Goal: Use online tool/utility

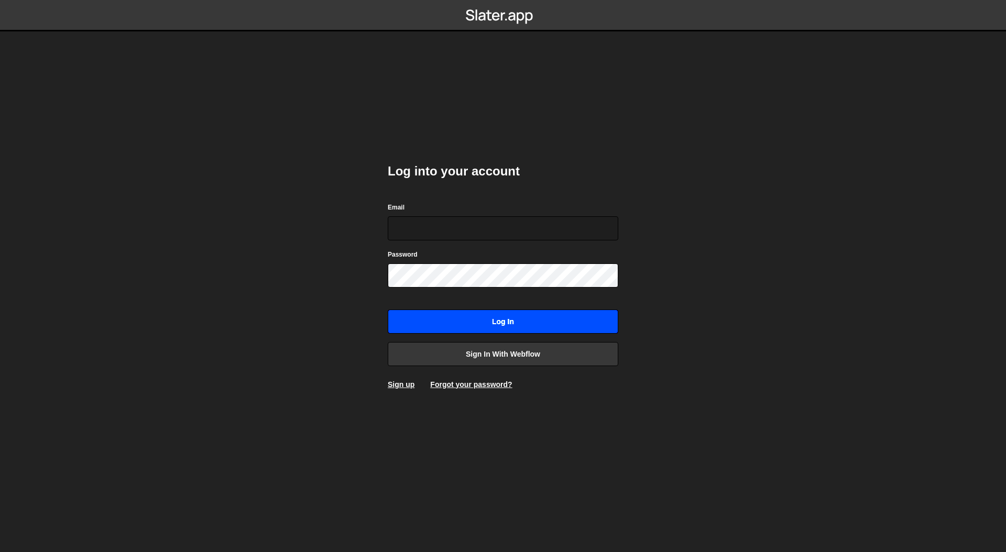
type input "[EMAIL_ADDRESS][DOMAIN_NAME]"
click at [443, 318] on input "Log in" at bounding box center [503, 322] width 230 height 24
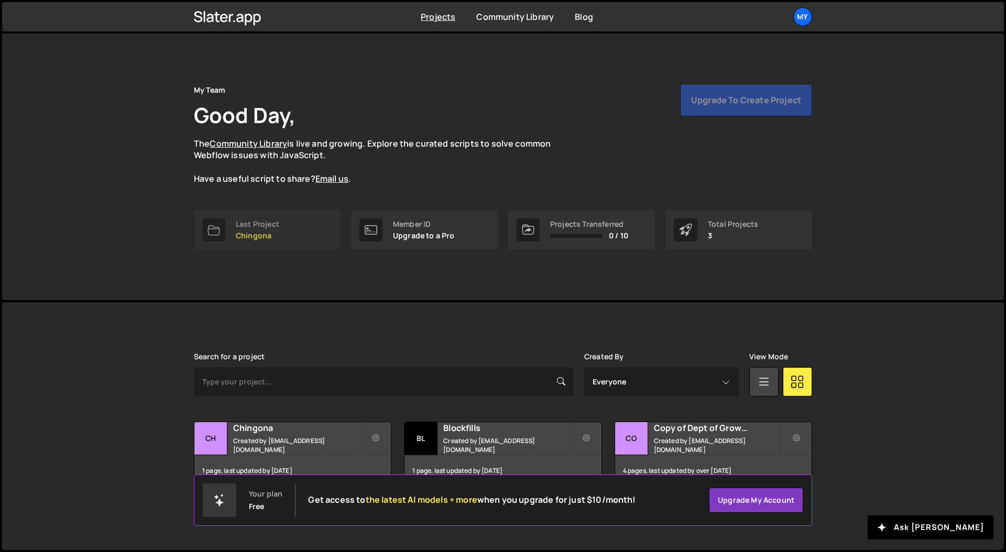
click at [257, 225] on div "Last Project" at bounding box center [257, 224] width 43 height 8
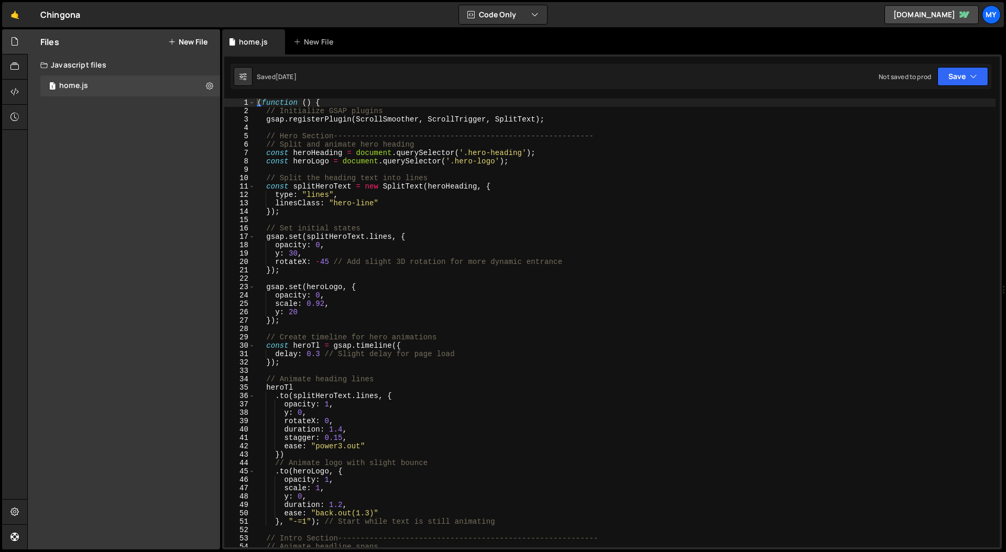
click at [314, 207] on div "( function ( ) { // Initialize GSAP plugins gsap . registerPlugin ( ScrollSmoot…" at bounding box center [625, 331] width 740 height 466
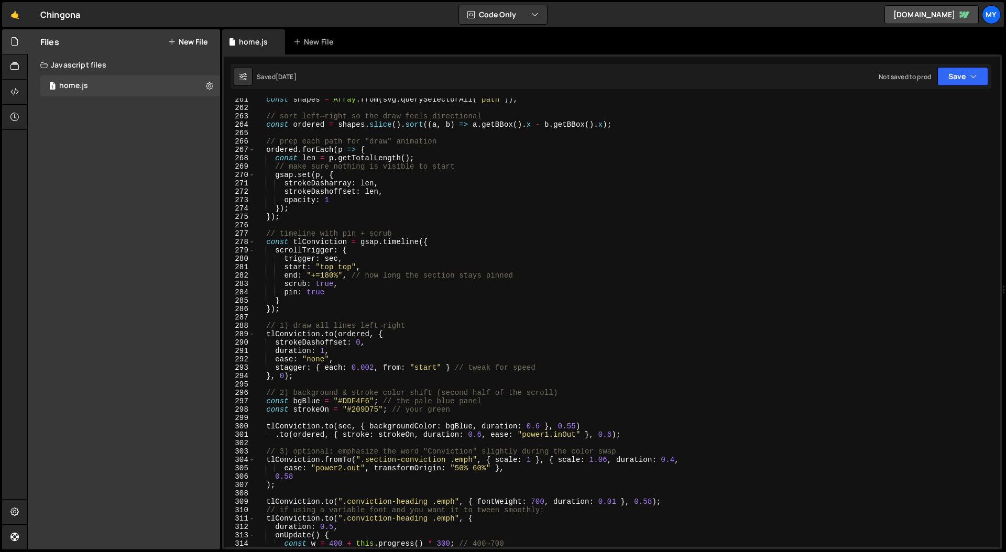
scroll to position [2182, 0]
click at [335, 196] on div "const shapes = Array . from ( svg . querySelectorAll ( "path" )) ; // sort left…" at bounding box center [625, 328] width 740 height 466
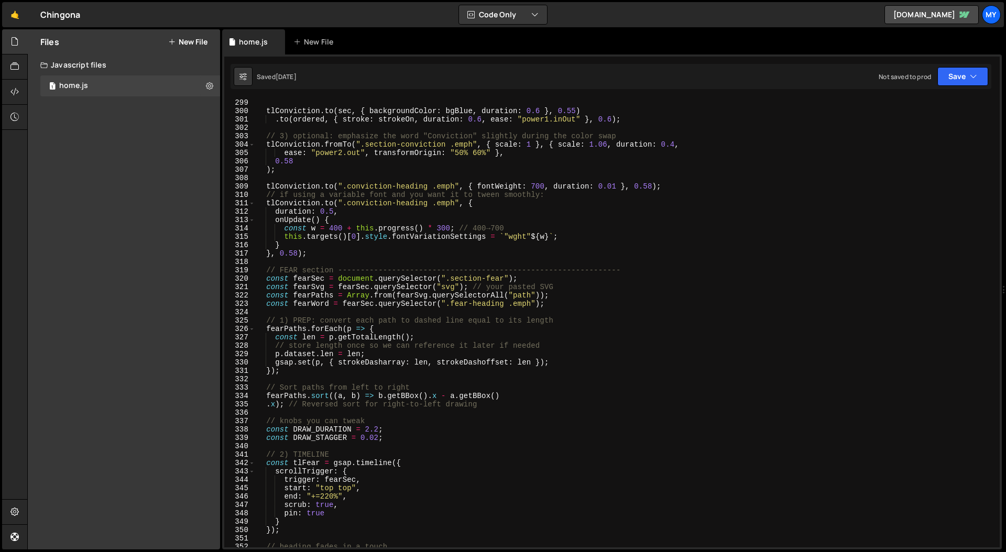
scroll to position [2570, 0]
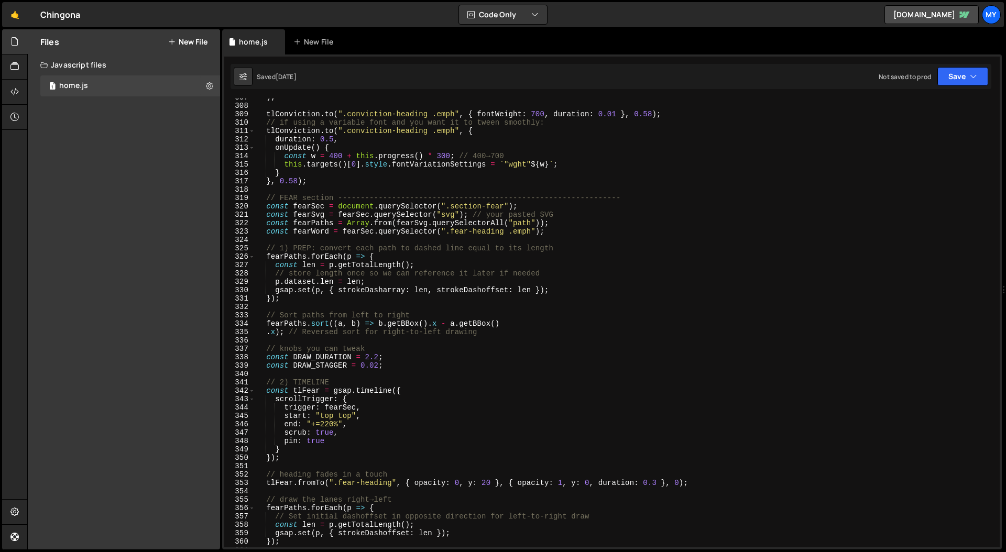
click at [383, 252] on div ") ; tlConviction . to ( ".conviction-heading .emph" , { fontWeight : 700 , dura…" at bounding box center [625, 326] width 740 height 466
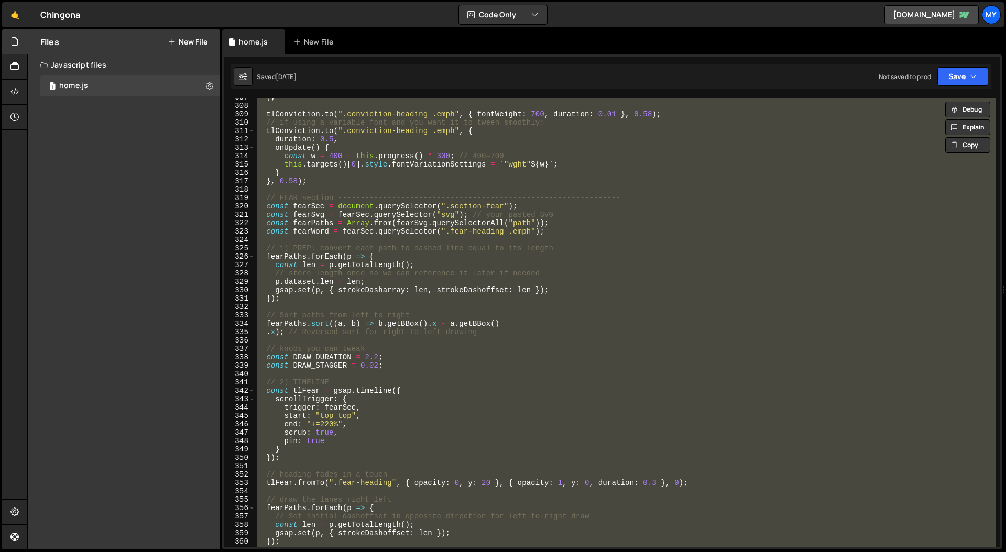
click at [340, 228] on div ") ; tlConviction . to ( ".conviction-heading .emph" , { fontWeight : 700 , dura…" at bounding box center [625, 322] width 740 height 449
click at [371, 196] on div ") ; tlConviction . to ( ".conviction-heading .emph" , { fontWeight : 700 , dura…" at bounding box center [625, 322] width 740 height 449
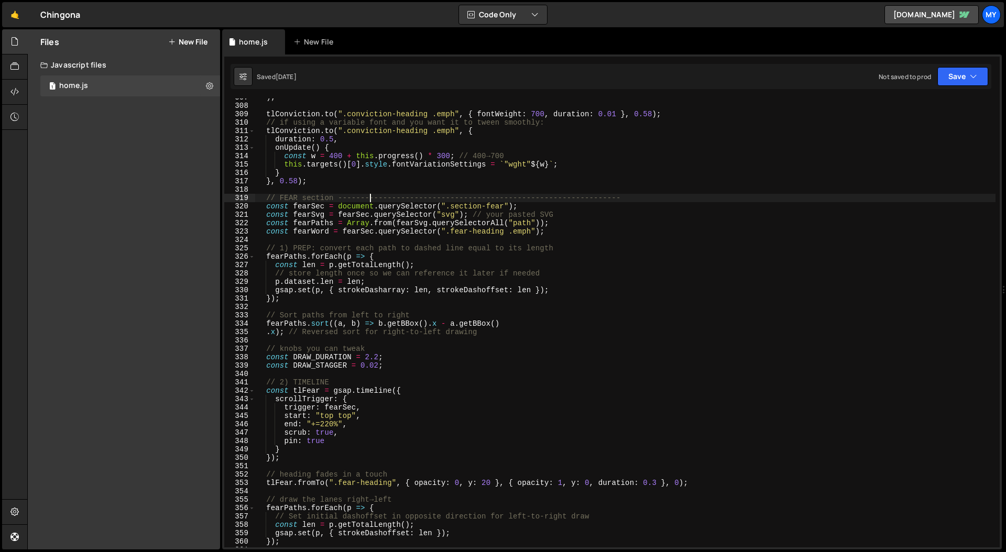
type textarea "})();"
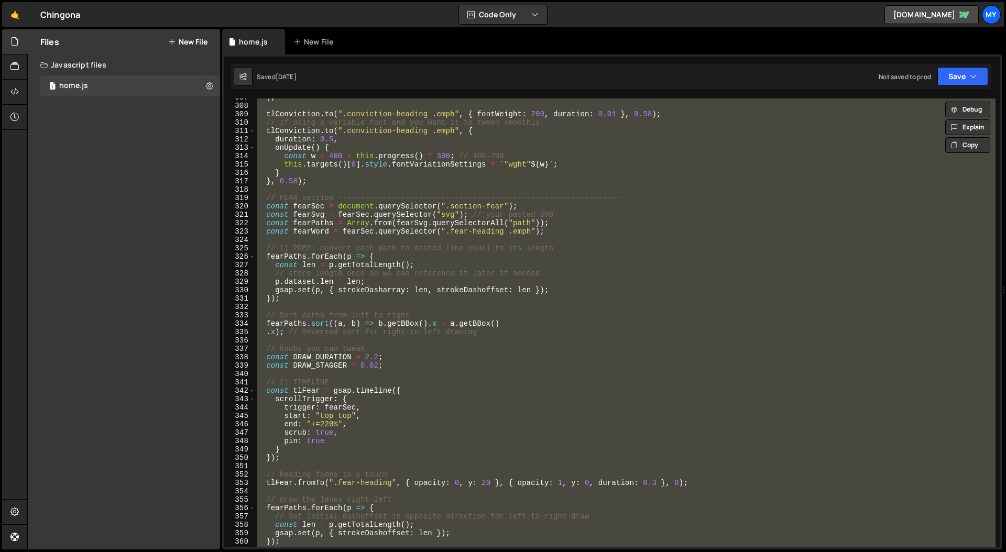
paste textarea
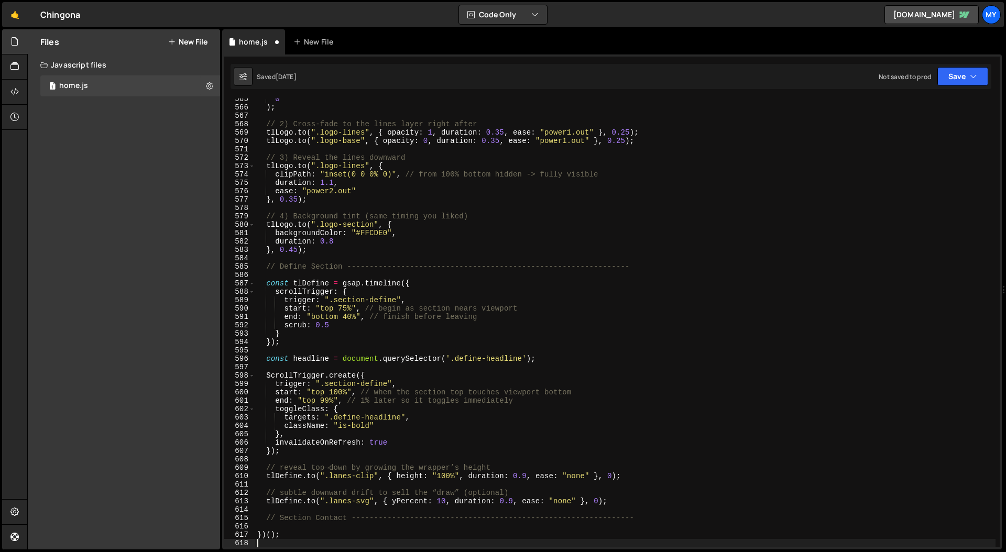
scroll to position [4730, 0]
click at [968, 79] on button "Save" at bounding box center [962, 76] width 51 height 19
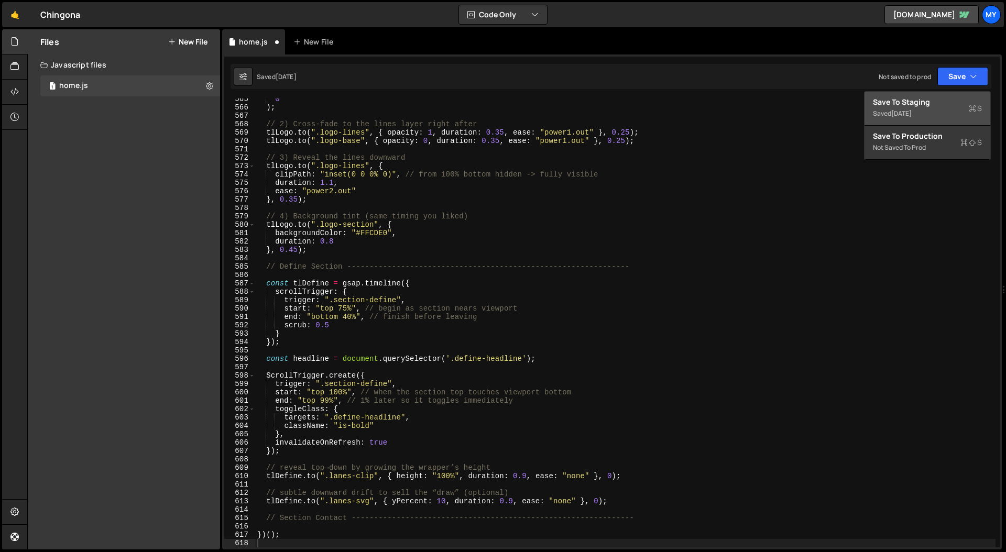
click at [950, 103] on div "Save to Staging S" at bounding box center [927, 102] width 109 height 10
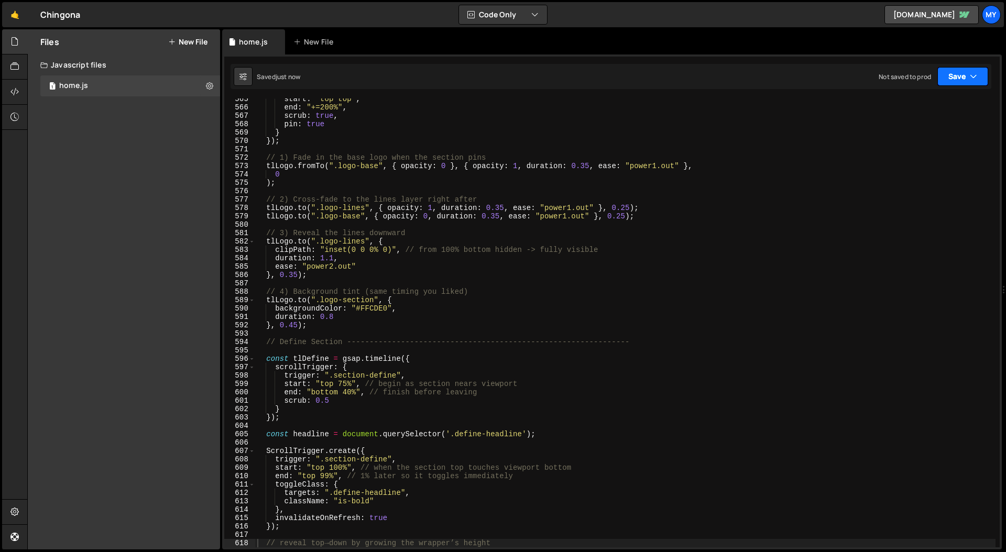
click at [959, 79] on button "Save" at bounding box center [962, 76] width 51 height 19
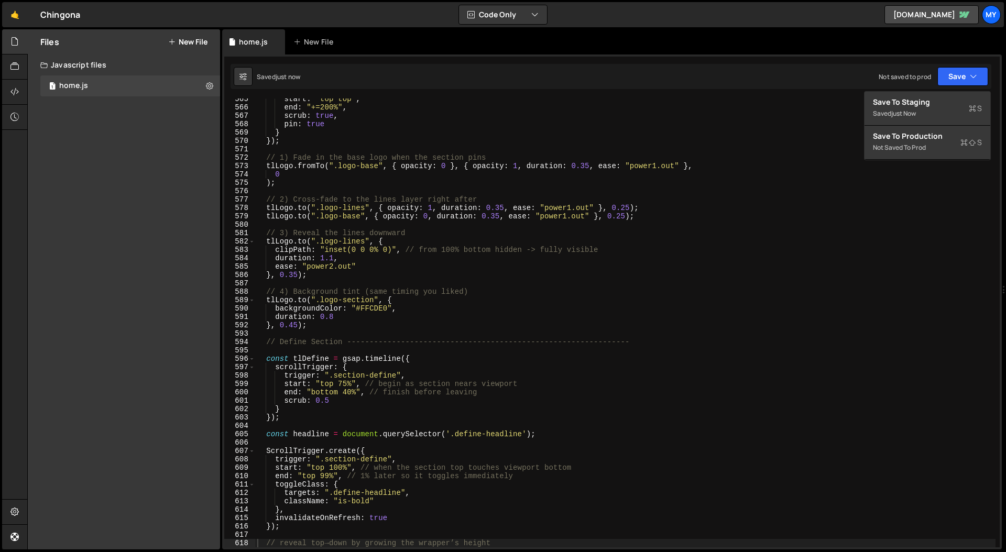
click at [636, 161] on div "start : "top top" , end : "+=200%" , scrub : true , pin : true } }) ; // 1) Fad…" at bounding box center [625, 328] width 740 height 466
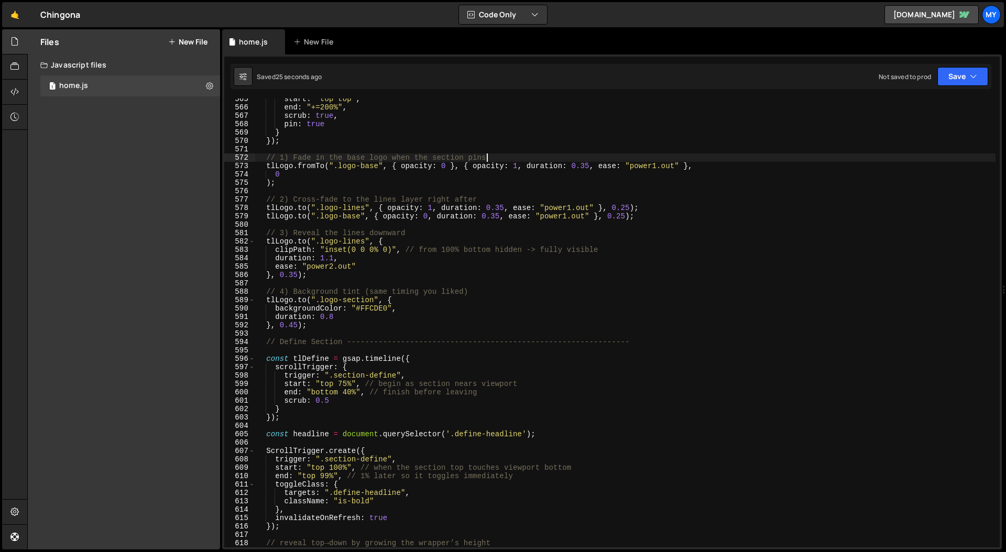
click at [359, 179] on div "start : "top top" , end : "+=200%" , scrub : true , pin : true } }) ; // 1) Fad…" at bounding box center [625, 328] width 740 height 466
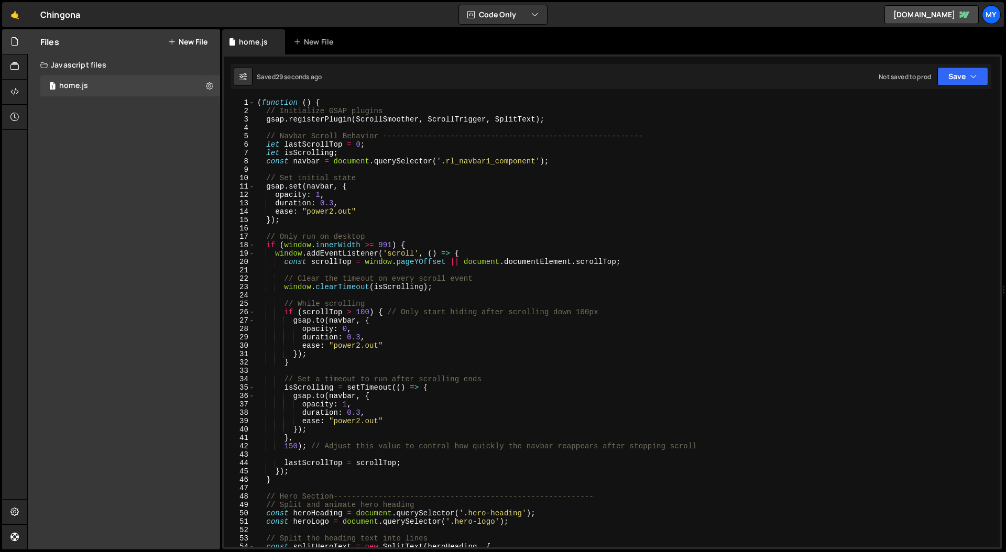
scroll to position [0, 0]
drag, startPoint x: 333, startPoint y: 205, endPoint x: 339, endPoint y: 227, distance: 23.0
click at [333, 205] on div "( function ( ) { // Initialize GSAP plugins gsap . registerPlugin ( ScrollSmoot…" at bounding box center [625, 331] width 740 height 466
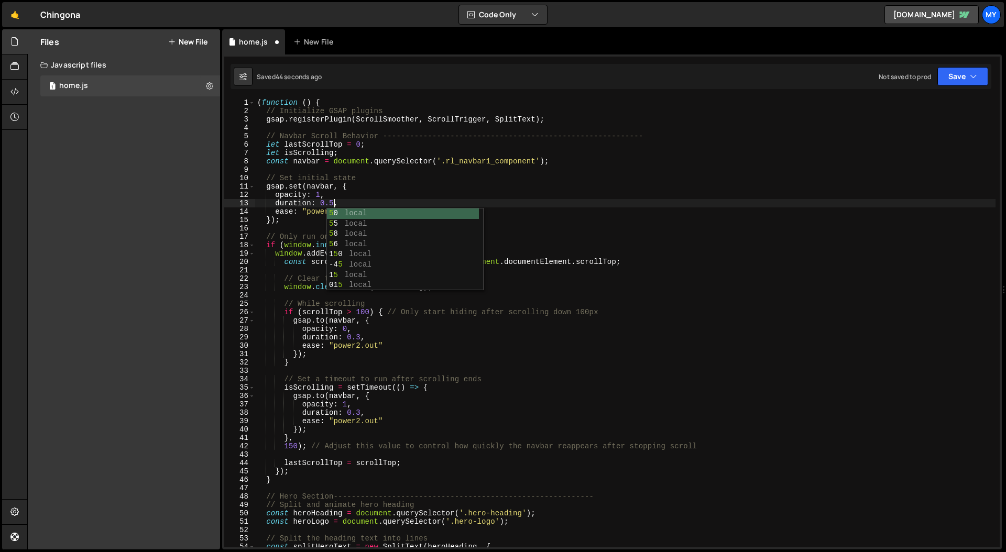
click at [354, 193] on div "( function ( ) { // Initialize GSAP plugins gsap . registerPlugin ( ScrollSmoot…" at bounding box center [625, 331] width 740 height 466
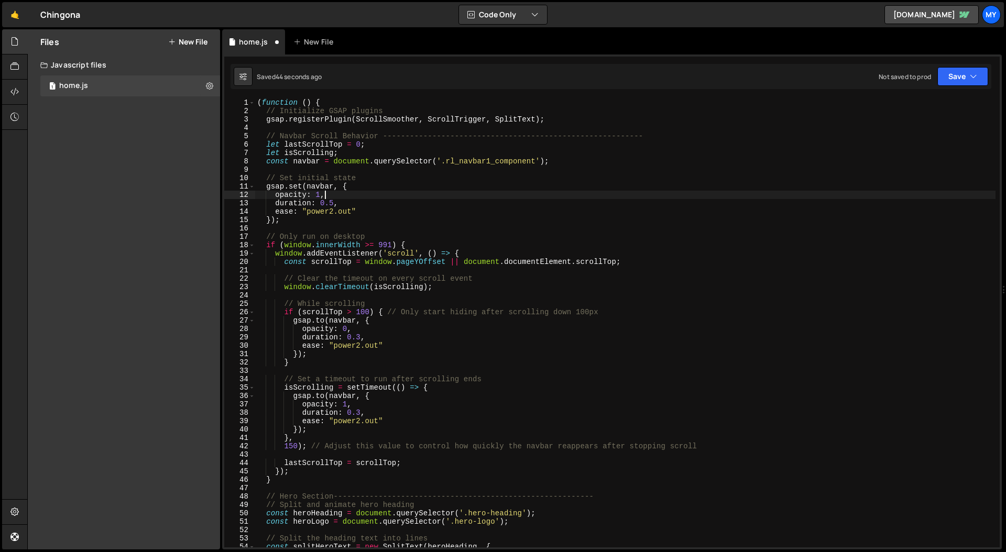
scroll to position [0, 4]
click at [361, 337] on div "( function ( ) { // Initialize GSAP plugins gsap . registerPlugin ( ScrollSmoot…" at bounding box center [625, 331] width 740 height 466
click at [324, 352] on div "( function ( ) { // Initialize GSAP plugins gsap . registerPlugin ( ScrollSmoot…" at bounding box center [625, 331] width 740 height 466
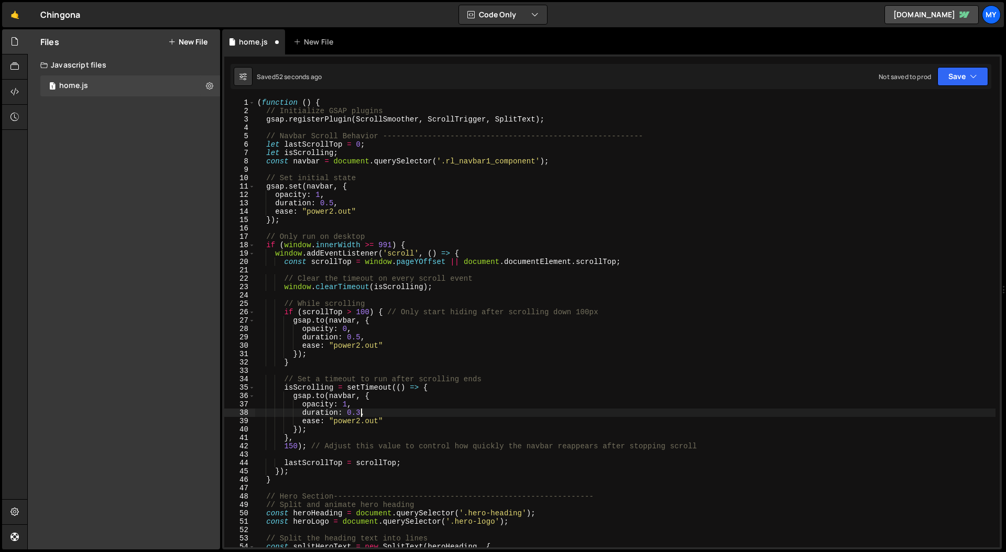
click at [360, 413] on div "( function ( ) { // Initialize GSAP plugins gsap . registerPlugin ( ScrollSmoot…" at bounding box center [625, 331] width 740 height 466
type textarea "duration: 0.5,"
click at [376, 369] on div "( function ( ) { // Initialize GSAP plugins gsap . registerPlugin ( ScrollSmoot…" at bounding box center [625, 331] width 740 height 466
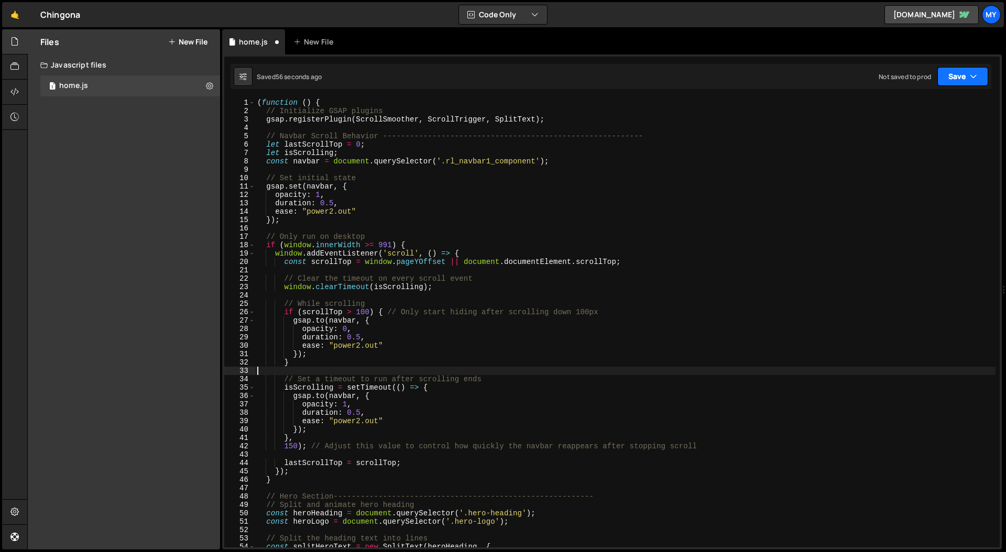
click at [976, 74] on icon "button" at bounding box center [973, 76] width 7 height 10
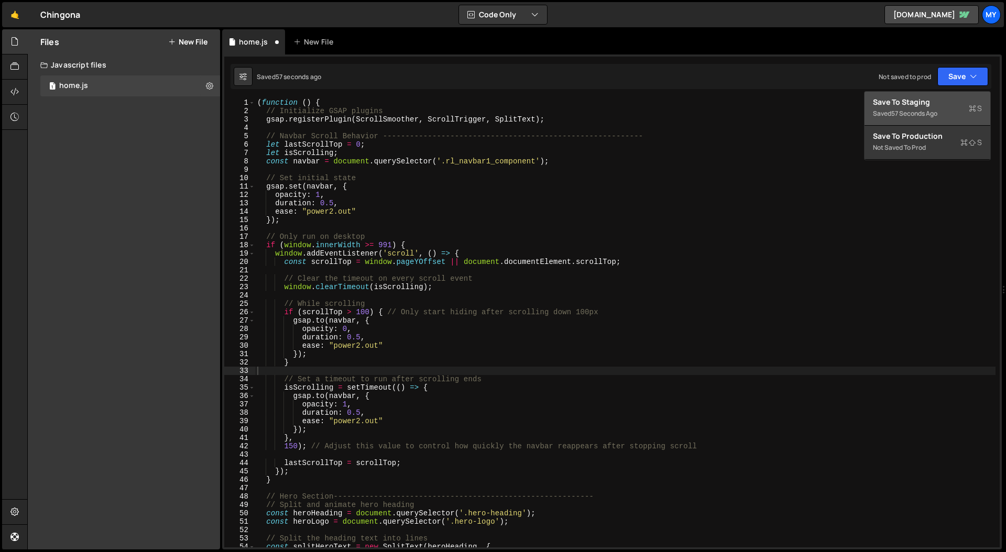
click at [933, 105] on div "Save to Staging S" at bounding box center [927, 102] width 109 height 10
